Goal: Find specific page/section: Find specific page/section

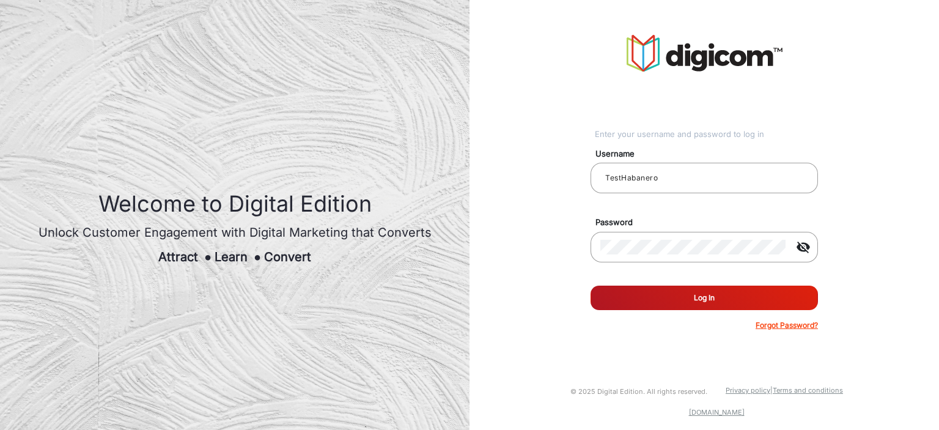
click at [664, 288] on button "Log In" at bounding box center [703, 297] width 227 height 24
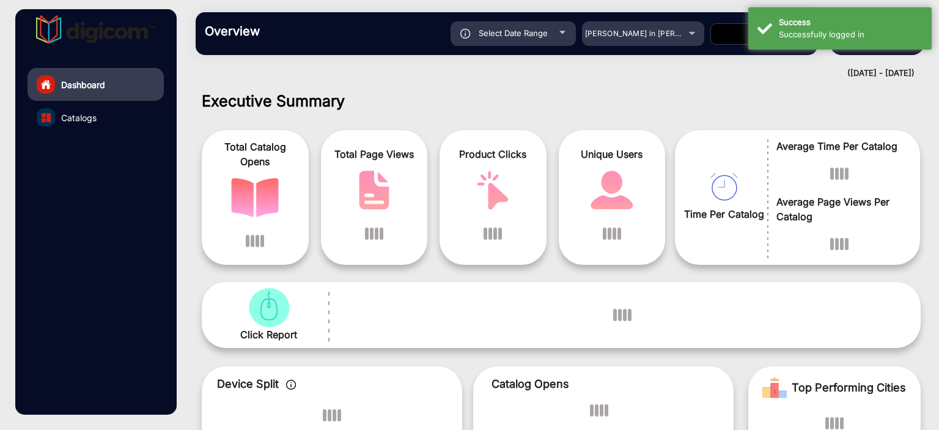
scroll to position [9, 0]
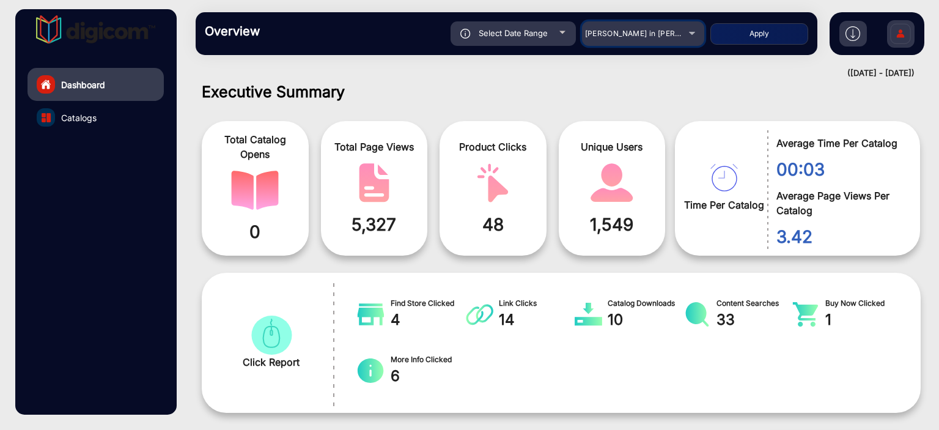
click at [631, 31] on span "[PERSON_NAME] in [PERSON_NAME]" at bounding box center [652, 33] width 135 height 9
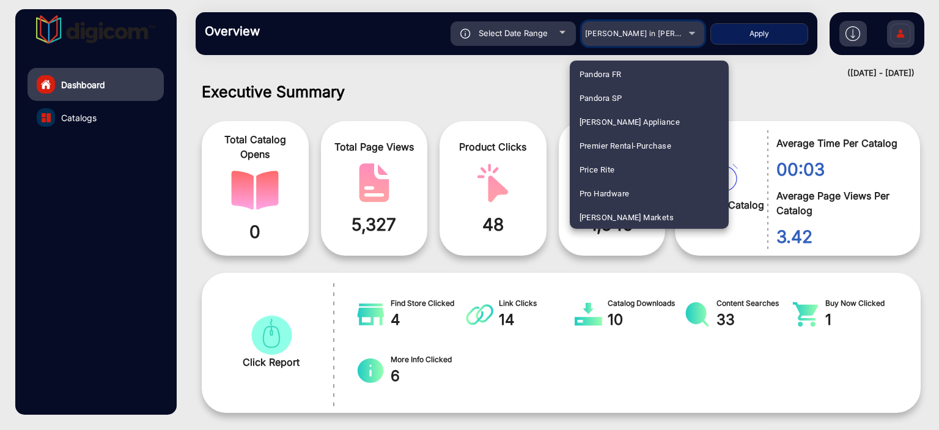
scroll to position [934, 0]
click at [644, 73] on mat-option "Caraluzzis" at bounding box center [649, 73] width 159 height 24
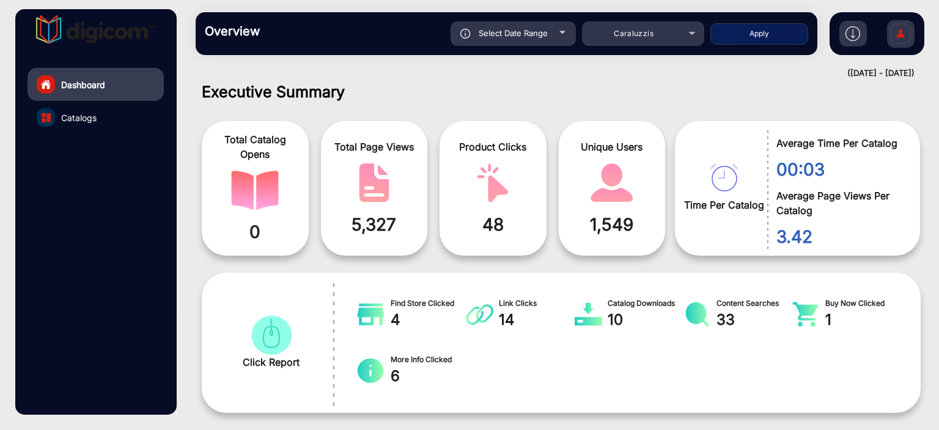
click at [548, 37] on div "Select Date Range" at bounding box center [512, 33] width 125 height 24
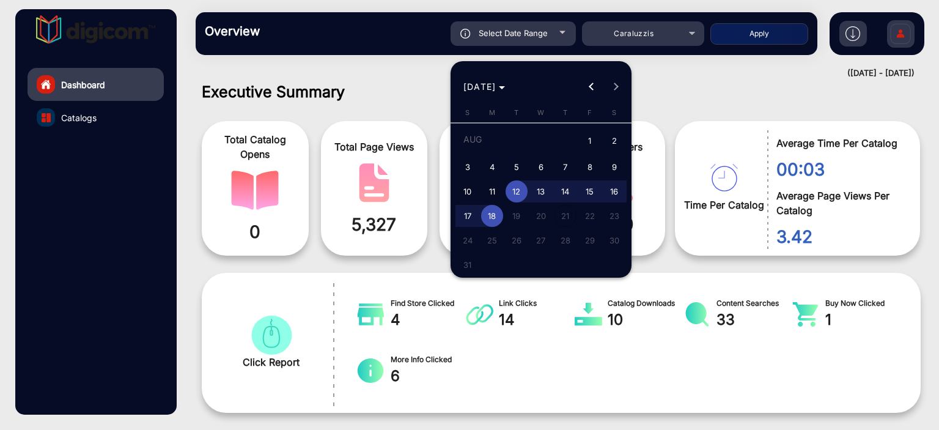
type input "[DATE]"
click at [496, 215] on span "18" at bounding box center [492, 216] width 22 height 22
type input "[DATE]"
click at [496, 215] on span "18" at bounding box center [492, 216] width 22 height 22
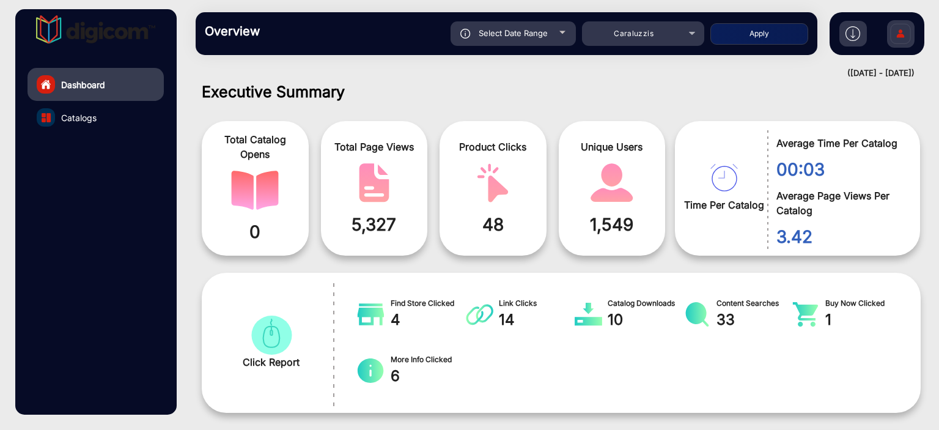
type input "[DATE]"
click at [785, 31] on button "Apply" at bounding box center [759, 33] width 98 height 21
type input "[DATE]"
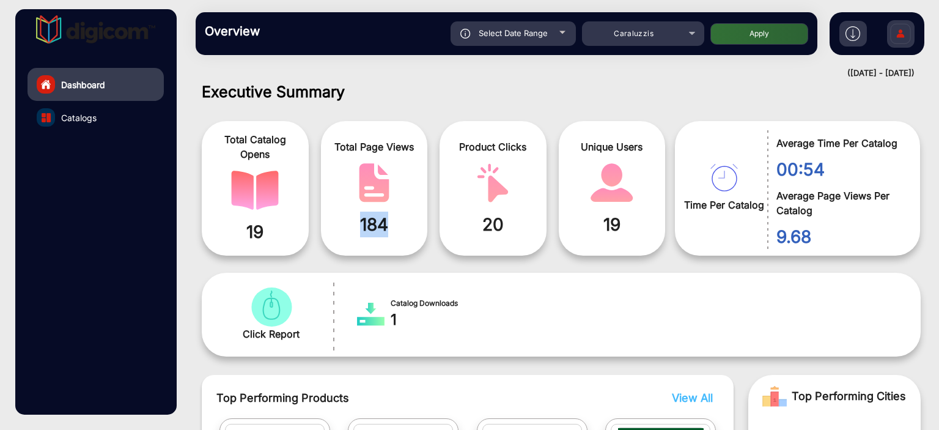
drag, startPoint x: 389, startPoint y: 232, endPoint x: 343, endPoint y: 229, distance: 46.6
click at [343, 229] on span "184" at bounding box center [374, 224] width 89 height 26
click at [633, 35] on span "Caraluzzis" at bounding box center [634, 33] width 40 height 9
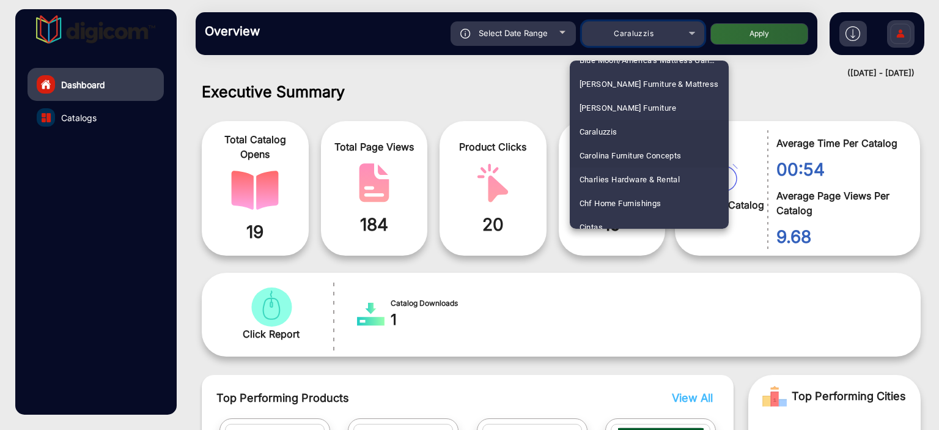
scroll to position [936, 0]
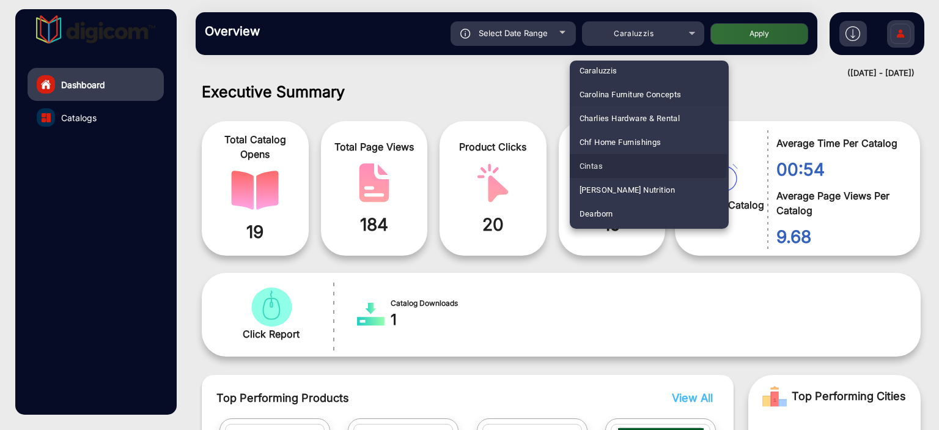
click at [601, 159] on span "Cintas" at bounding box center [590, 166] width 23 height 24
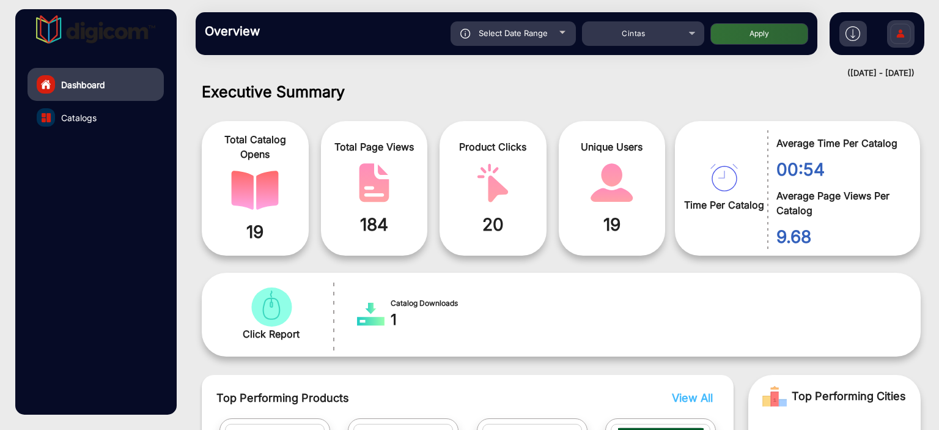
click at [766, 36] on button "Apply" at bounding box center [759, 33] width 98 height 21
type input "[DATE]"
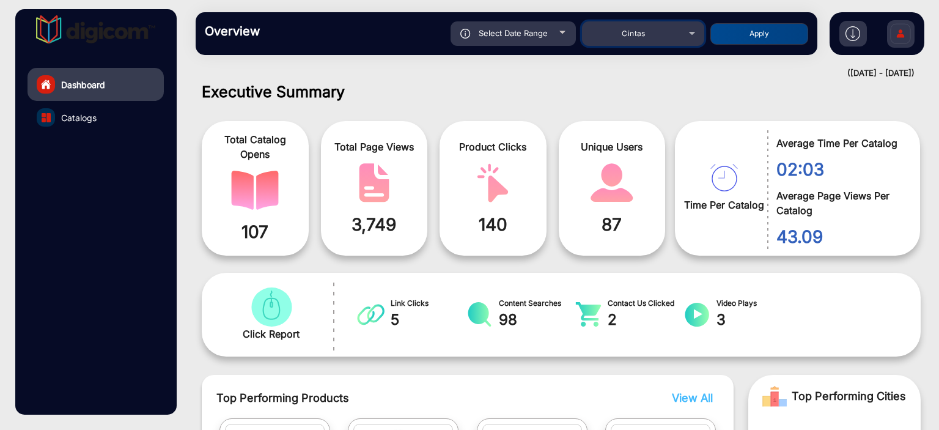
click at [645, 34] on span "Cintas" at bounding box center [633, 33] width 23 height 9
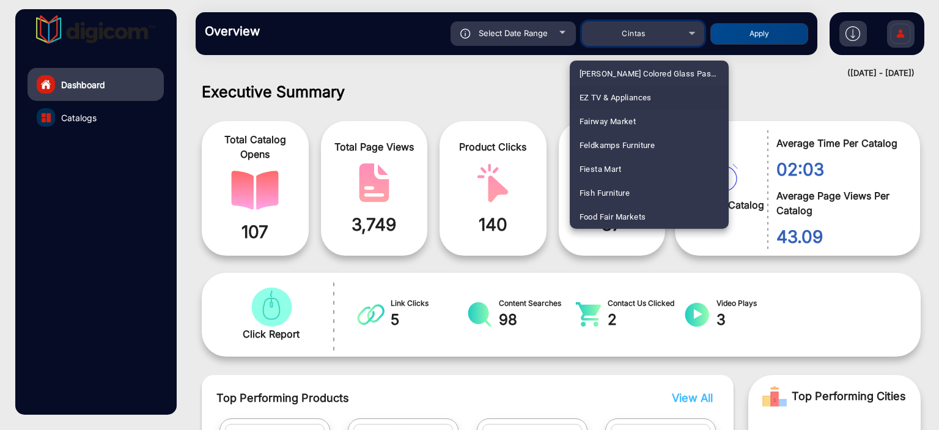
scroll to position [1362, 0]
click at [639, 196] on span "Food Fair Markets" at bounding box center [612, 194] width 67 height 24
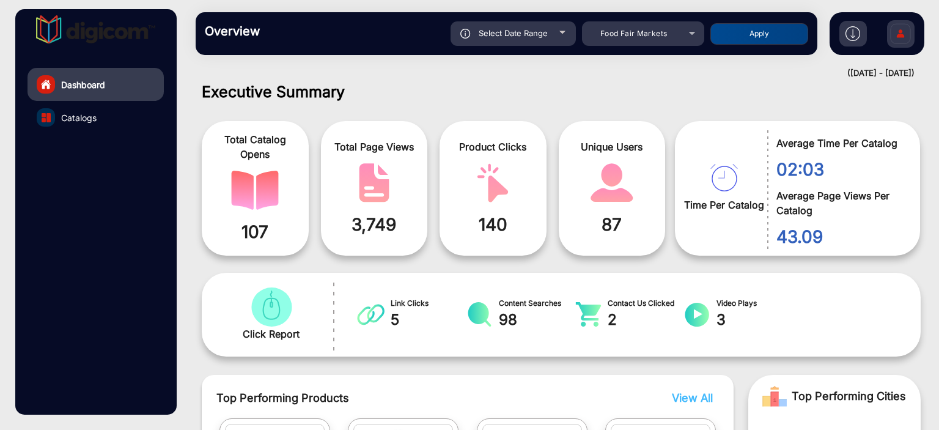
click at [753, 27] on button "Apply" at bounding box center [759, 33] width 98 height 21
type input "[DATE]"
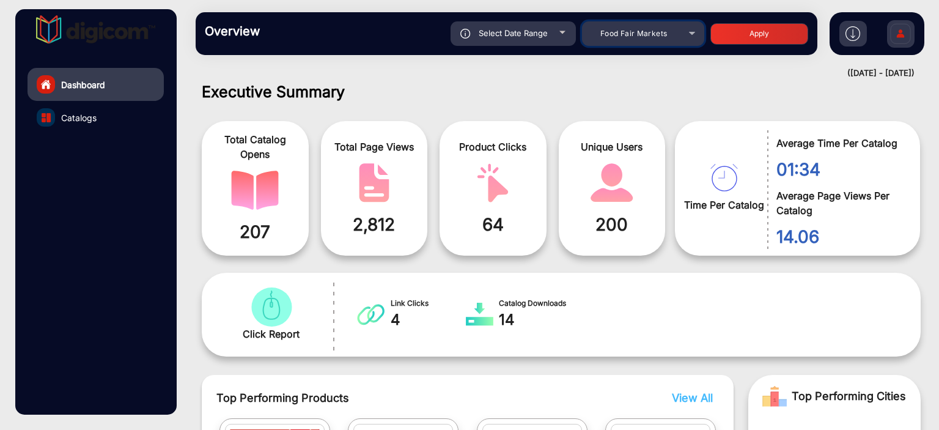
click at [611, 39] on div "Food Fair Markets" at bounding box center [634, 33] width 98 height 15
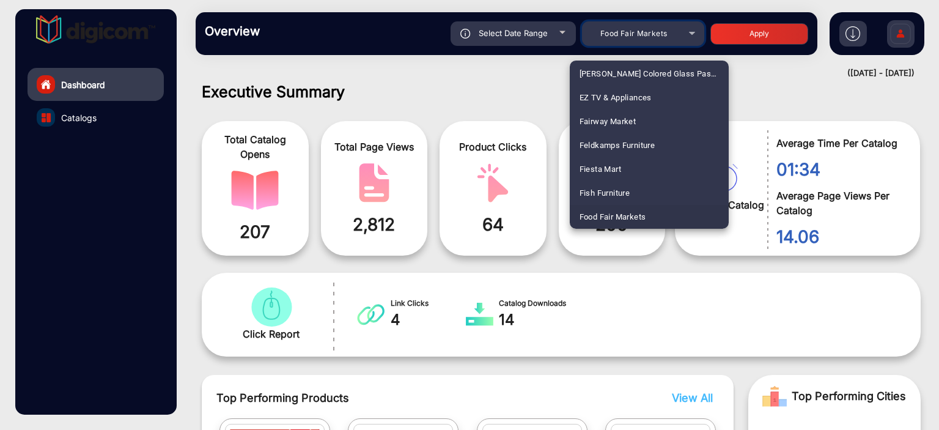
scroll to position [934, 0]
click at [619, 189] on span "[PERSON_NAME] Nutrition" at bounding box center [626, 192] width 95 height 24
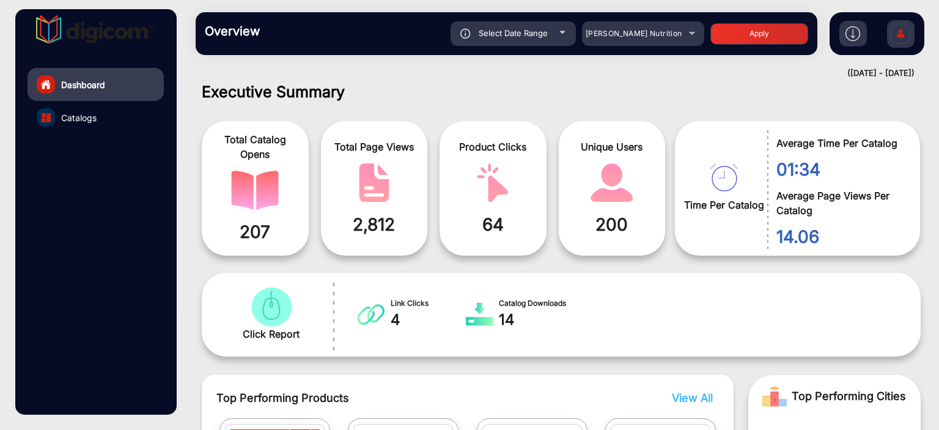
click at [758, 32] on button "Apply" at bounding box center [759, 33] width 98 height 21
type input "[DATE]"
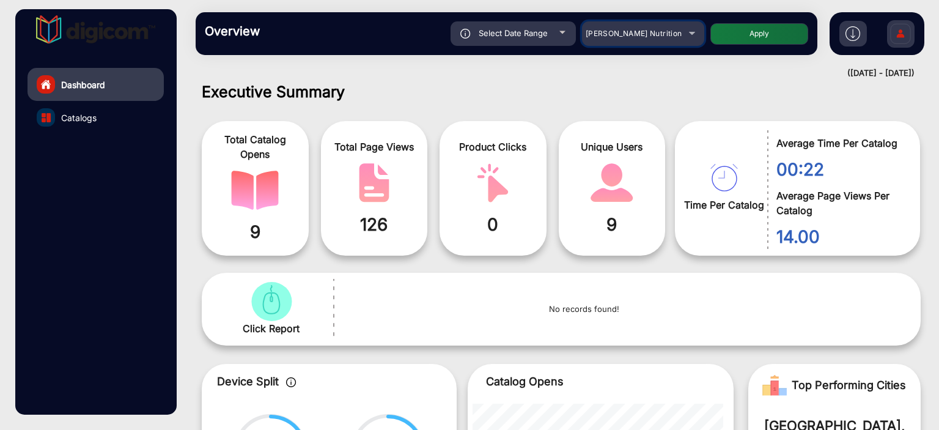
click at [629, 39] on div "[PERSON_NAME] Nutrition" at bounding box center [634, 33] width 98 height 15
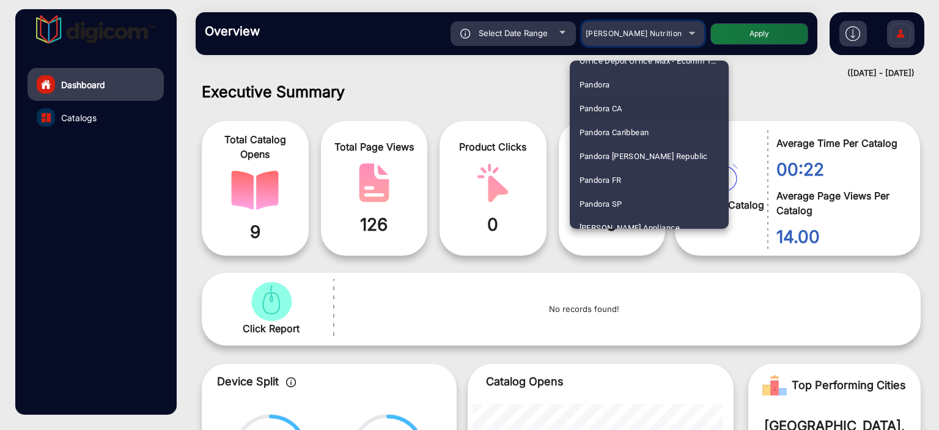
scroll to position [2319, 0]
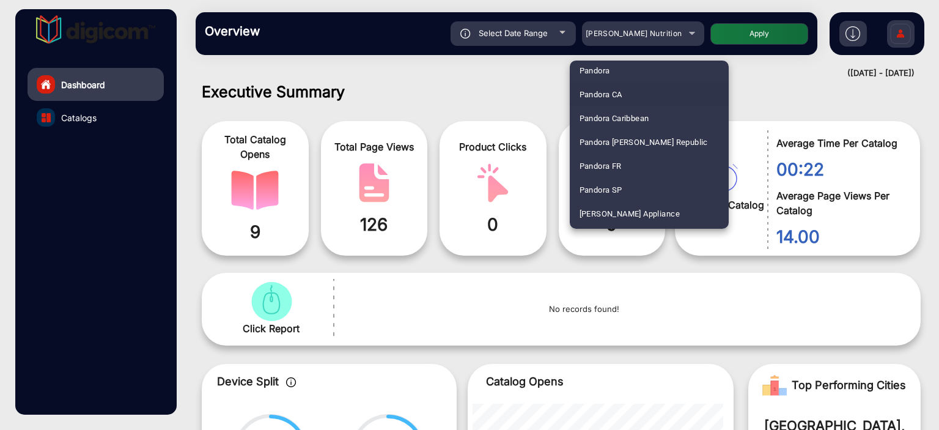
click at [543, 86] on div at bounding box center [469, 215] width 939 height 430
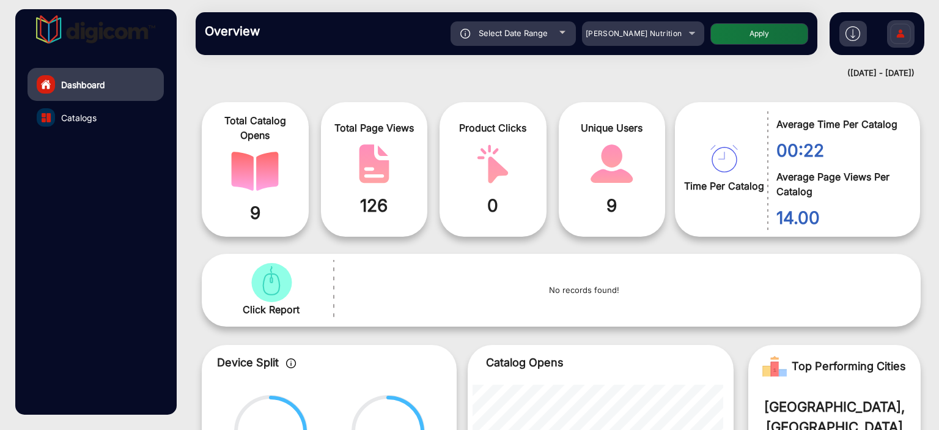
scroll to position [9, 0]
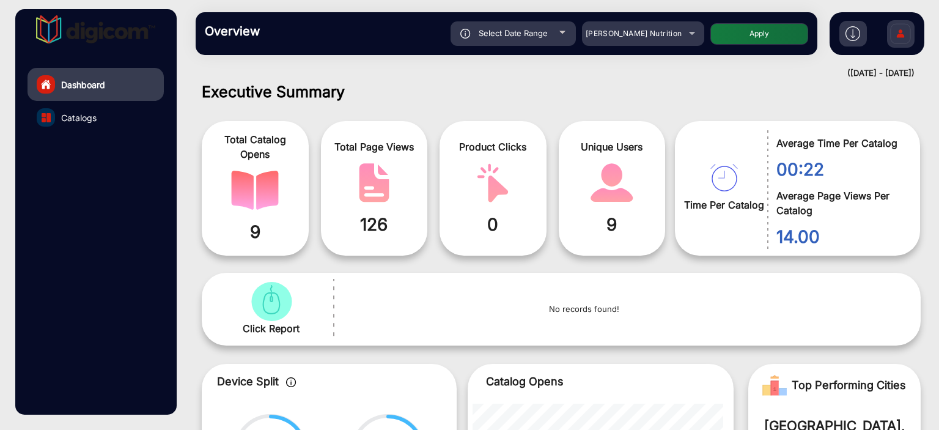
click at [553, 41] on div "Select Date Range" at bounding box center [512, 33] width 125 height 24
type input "[DATE]"
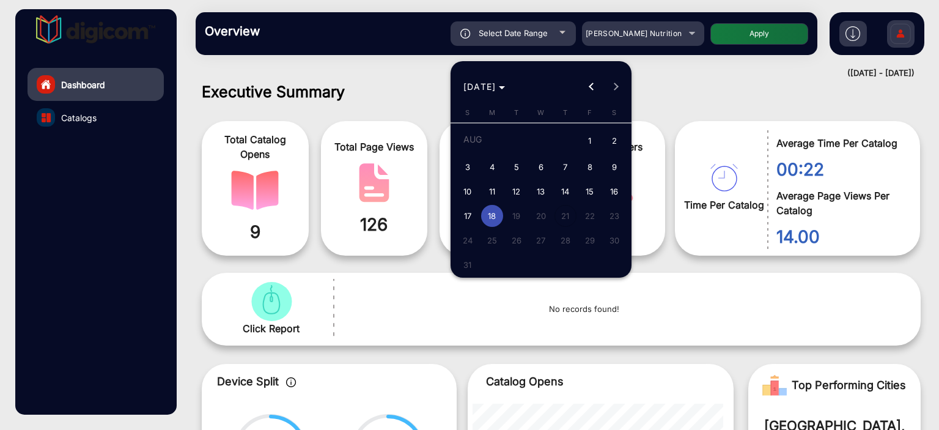
click at [553, 41] on div at bounding box center [469, 215] width 939 height 430
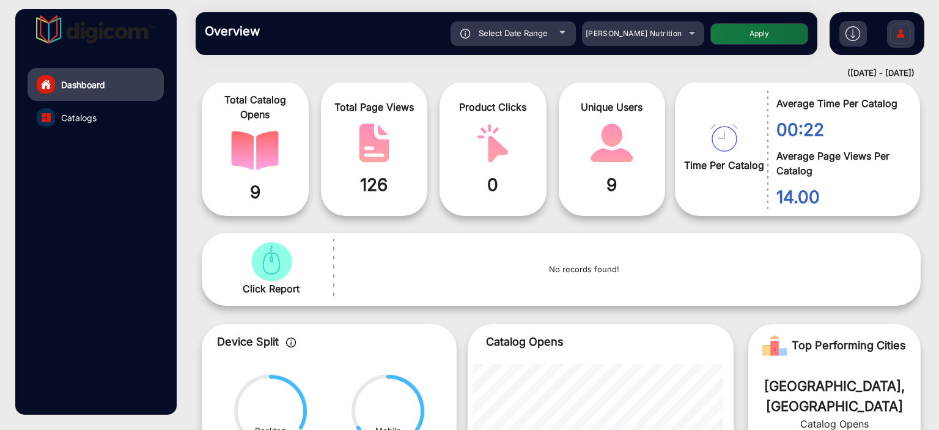
scroll to position [70, 0]
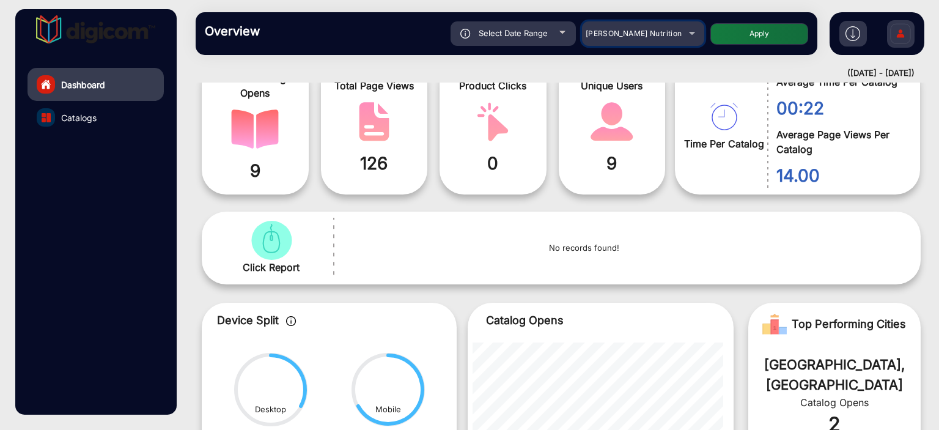
click at [638, 31] on span "[PERSON_NAME] Nutrition" at bounding box center [634, 33] width 97 height 9
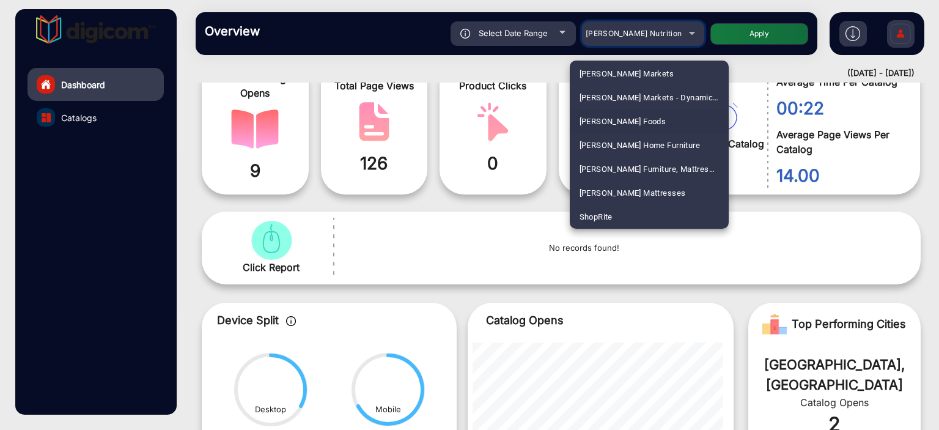
scroll to position [2578, 0]
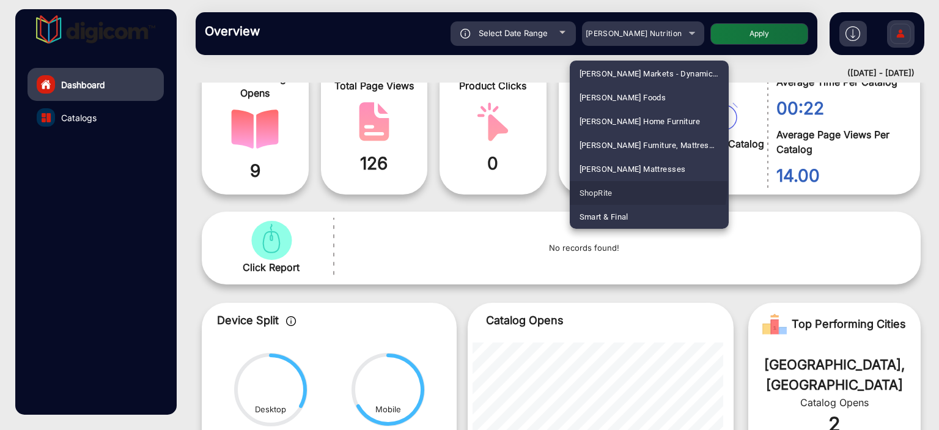
click at [635, 186] on mat-option "ShopRite" at bounding box center [649, 193] width 159 height 24
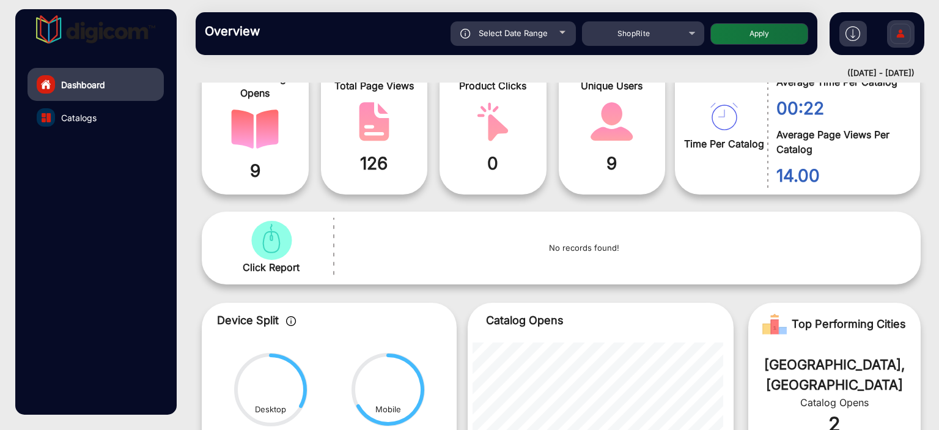
click at [521, 37] on span "Select Date Range" at bounding box center [513, 33] width 69 height 10
type input "[DATE]"
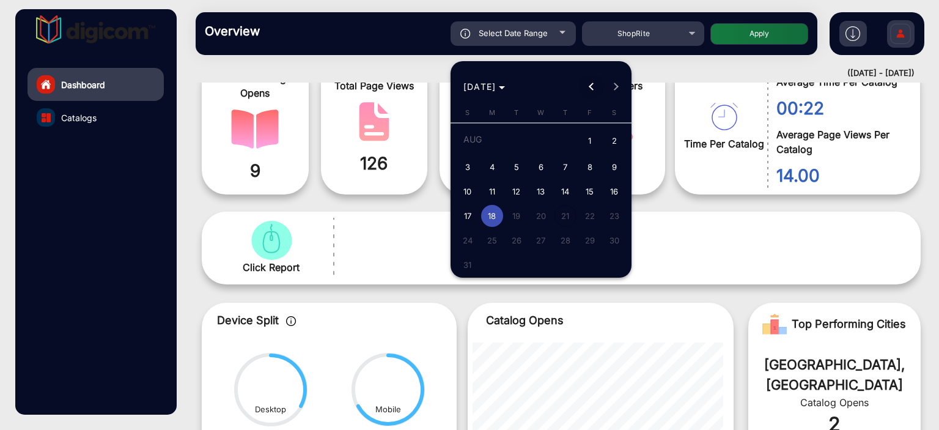
click at [594, 87] on button "Previous month" at bounding box center [591, 87] width 24 height 24
click at [631, 87] on div at bounding box center [469, 215] width 939 height 430
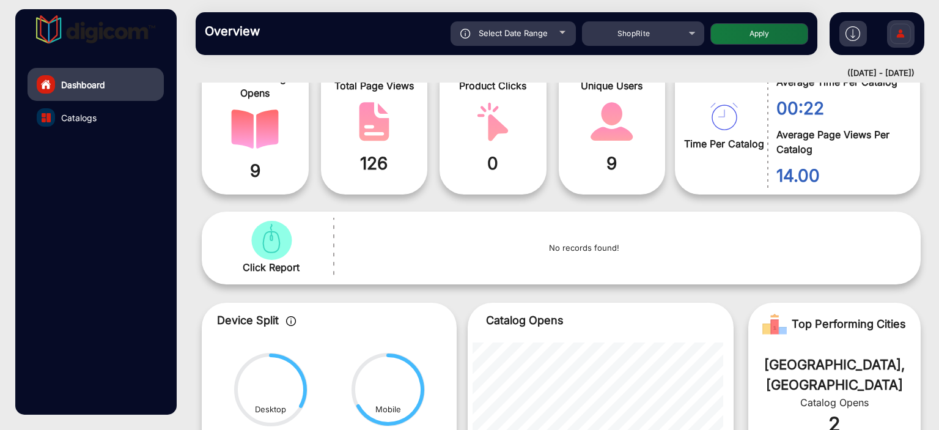
click at [549, 45] on div "Select Date Range" at bounding box center [512, 33] width 125 height 24
type input "[DATE]"
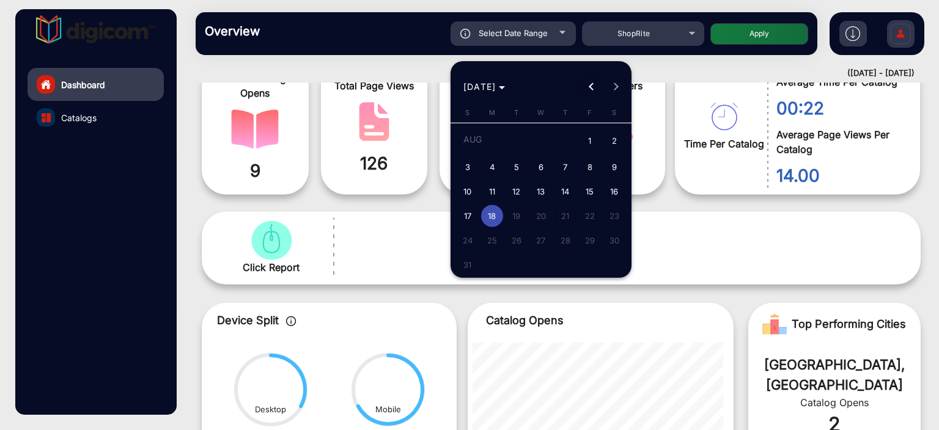
click at [592, 82] on span "Previous month" at bounding box center [591, 87] width 24 height 24
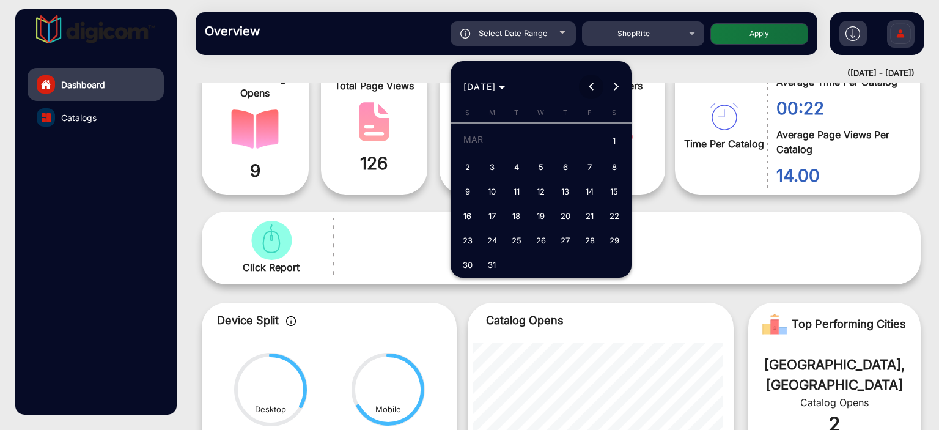
click at [592, 82] on span "Previous month" at bounding box center [591, 87] width 24 height 24
click at [611, 79] on span "Next month" at bounding box center [615, 87] width 24 height 24
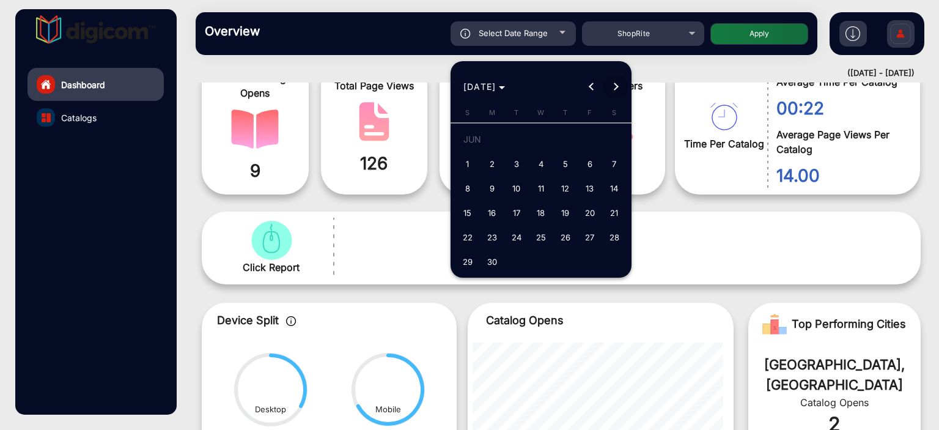
click at [611, 79] on span "Next month" at bounding box center [615, 87] width 24 height 24
click at [513, 163] on span "1" at bounding box center [516, 164] width 22 height 22
type input "[DATE]"
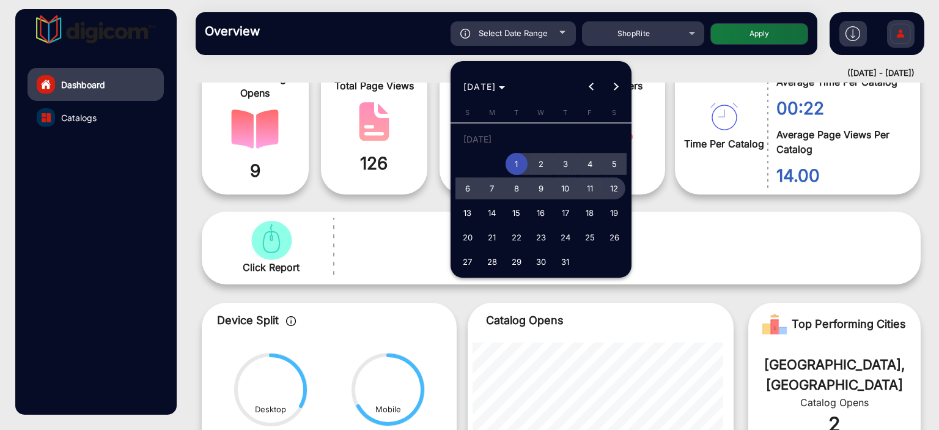
click at [611, 193] on span "12" at bounding box center [614, 188] width 22 height 22
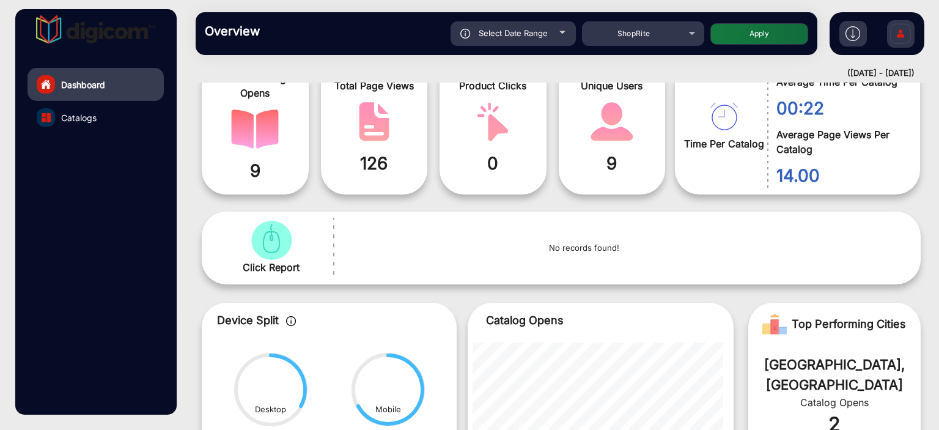
type input "[DATE]"
click at [758, 29] on button "Apply" at bounding box center [759, 33] width 98 height 21
type input "[DATE]"
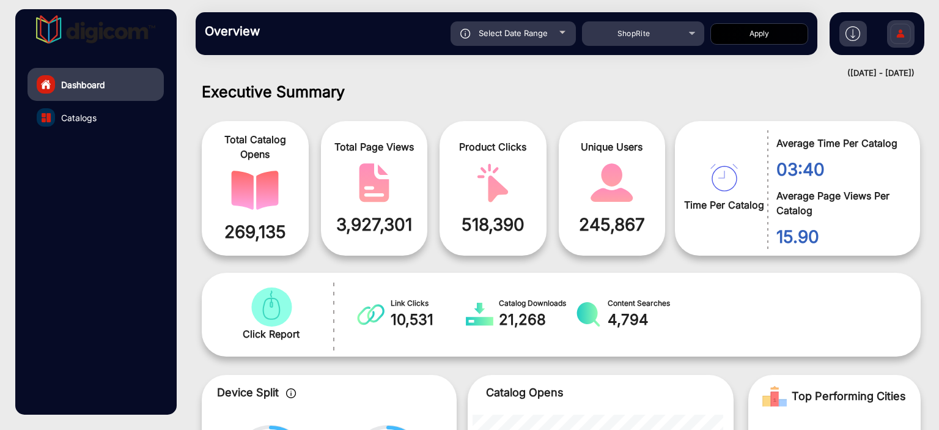
click at [107, 122] on link "Catalogs" at bounding box center [96, 117] width 136 height 33
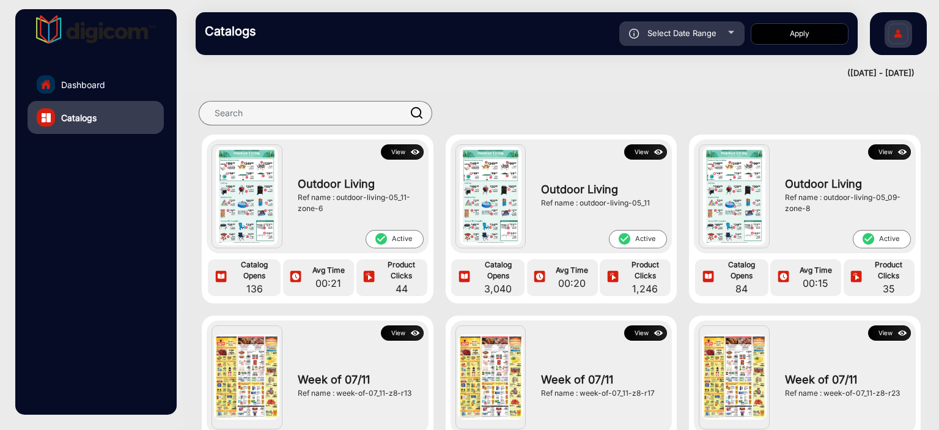
click at [403, 150] on button "View" at bounding box center [402, 151] width 43 height 15
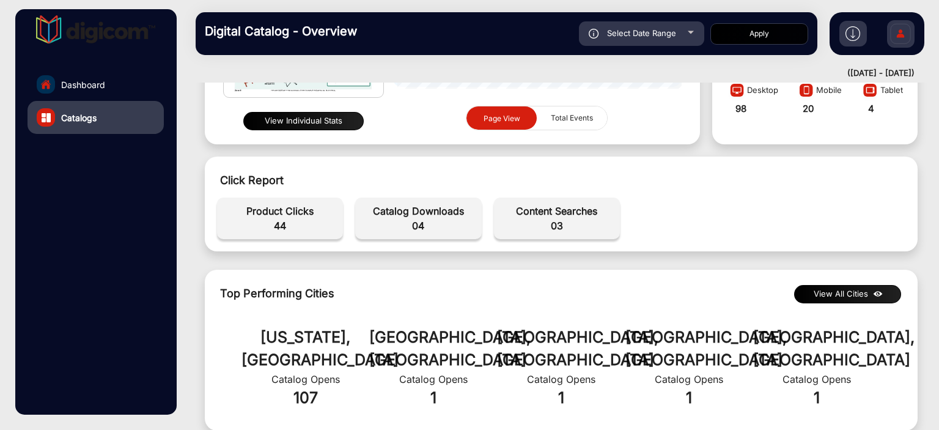
scroll to position [8, 0]
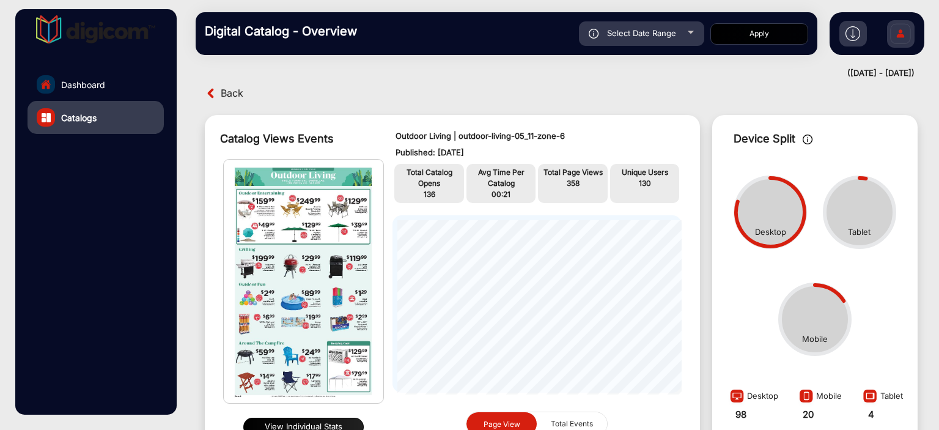
drag, startPoint x: 433, startPoint y: 146, endPoint x: 496, endPoint y: 146, distance: 63.6
click at [496, 147] on p "Published: [DATE]" at bounding box center [537, 153] width 284 height 12
click at [475, 153] on p "Published: [DATE]" at bounding box center [537, 153] width 284 height 12
drag, startPoint x: 431, startPoint y: 150, endPoint x: 469, endPoint y: 149, distance: 37.9
click at [469, 149] on p "Published: [DATE]" at bounding box center [537, 153] width 284 height 12
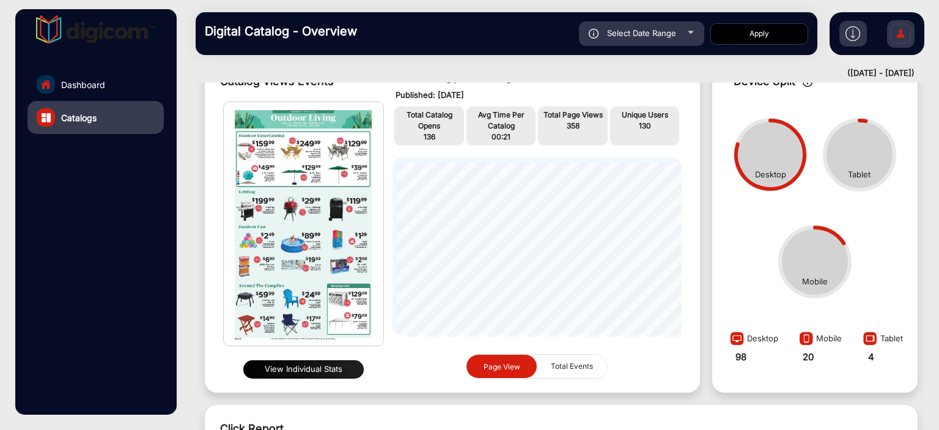
scroll to position [0, 0]
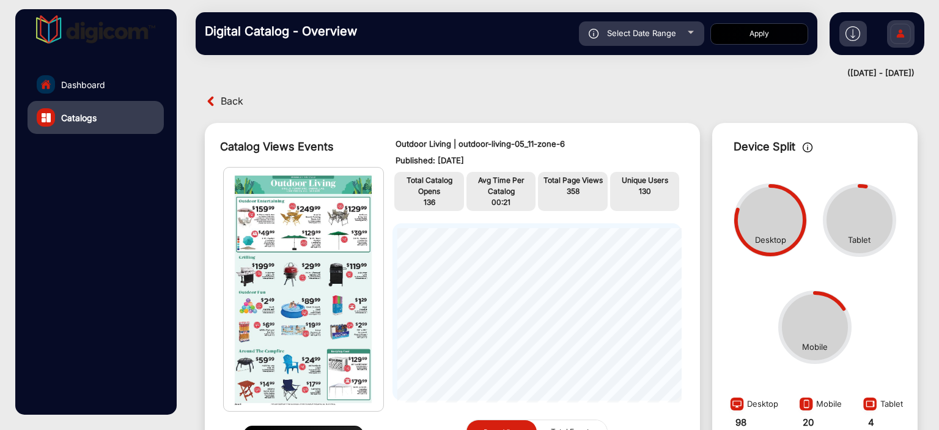
click at [237, 106] on span "Back" at bounding box center [232, 101] width 23 height 19
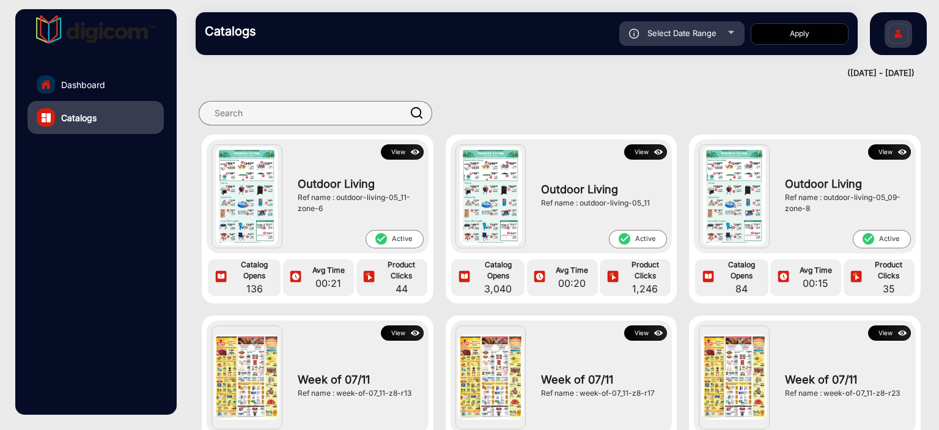
click at [639, 152] on button "View" at bounding box center [645, 151] width 43 height 15
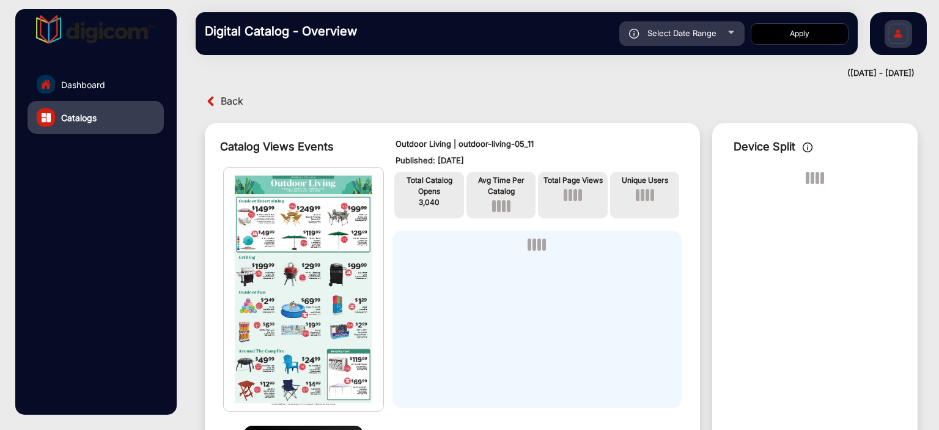
click at [237, 100] on span "Back" at bounding box center [232, 101] width 23 height 19
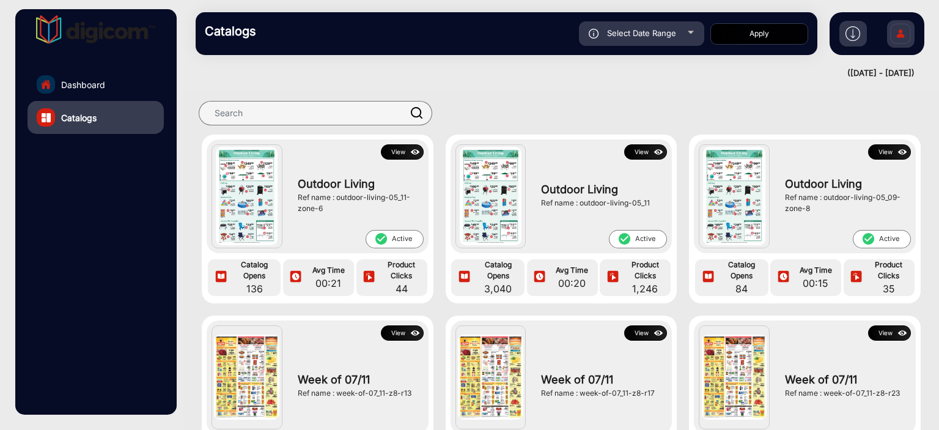
click at [636, 152] on button "View" at bounding box center [645, 151] width 43 height 15
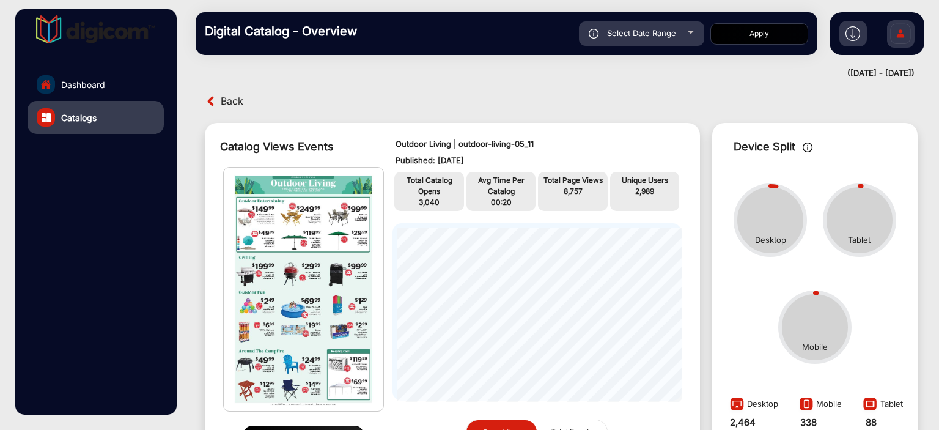
scroll to position [9, 0]
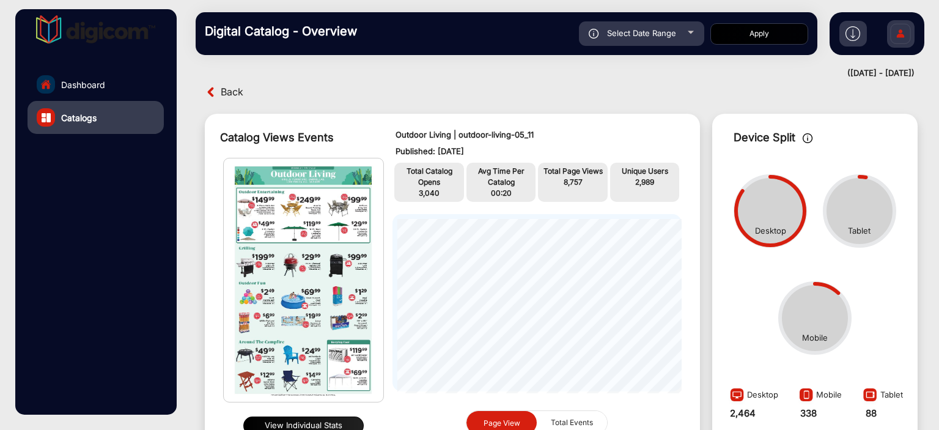
click at [232, 88] on span "Back" at bounding box center [232, 92] width 23 height 19
